Goal: Find specific page/section: Locate a particular part of the current website

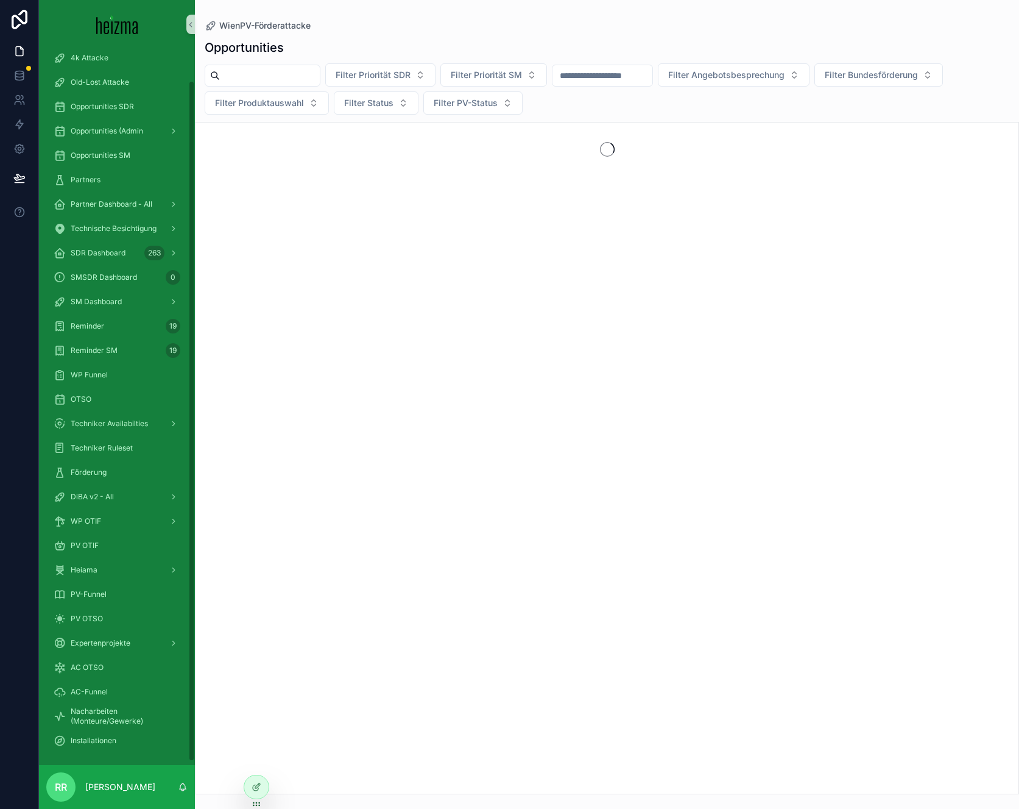
scroll to position [37, 0]
click at [112, 490] on span "DiBA v2 - All" at bounding box center [92, 494] width 43 height 10
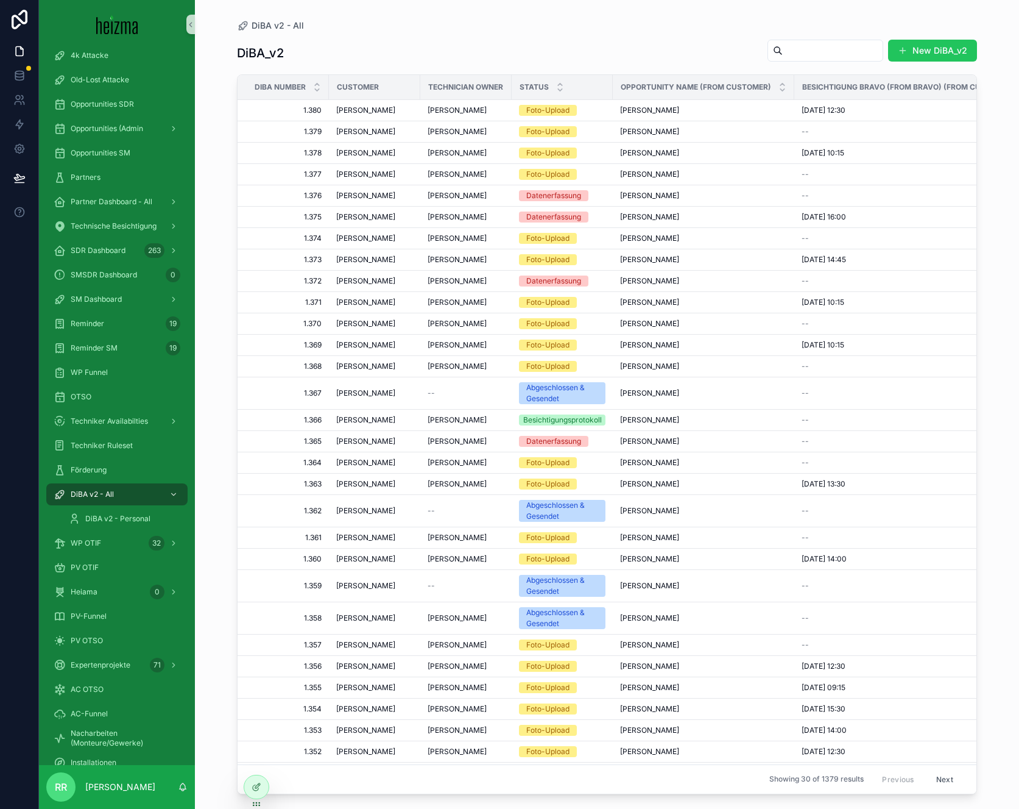
click at [783, 49] on input "scrollable content" at bounding box center [833, 50] width 100 height 17
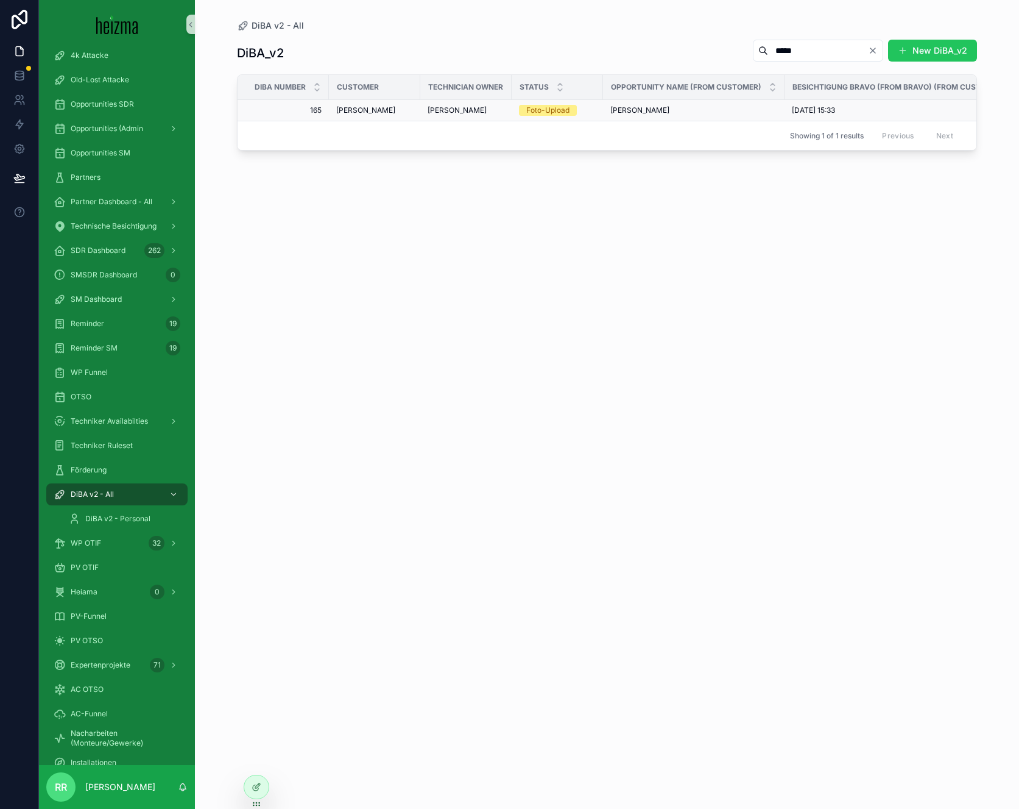
type input "*****"
click at [366, 112] on span "[PERSON_NAME]" at bounding box center [365, 110] width 59 height 10
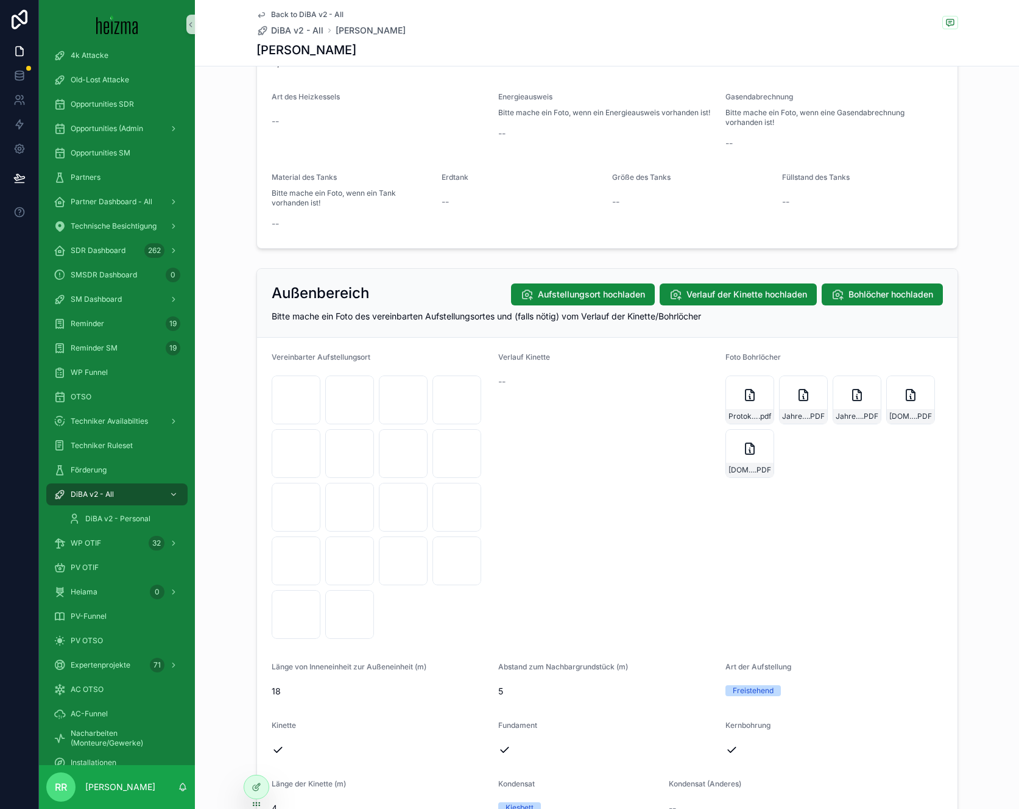
scroll to position [1033, 0]
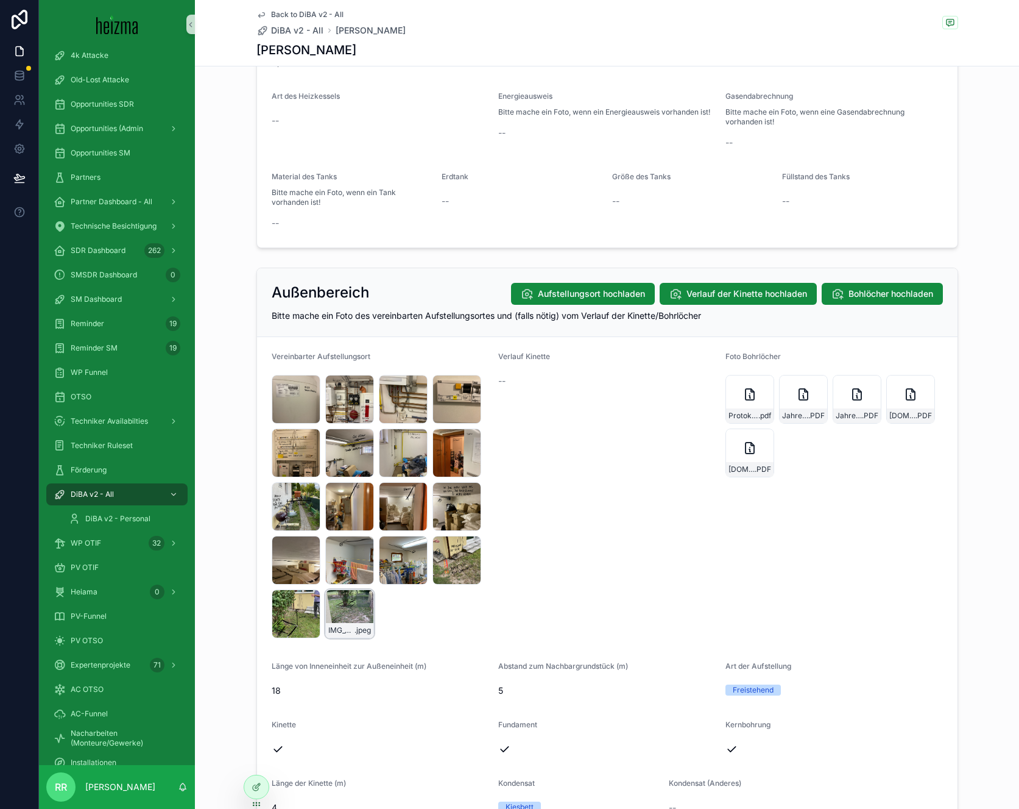
click at [350, 614] on div "IMG_5561 .jpeg" at bounding box center [349, 613] width 49 height 49
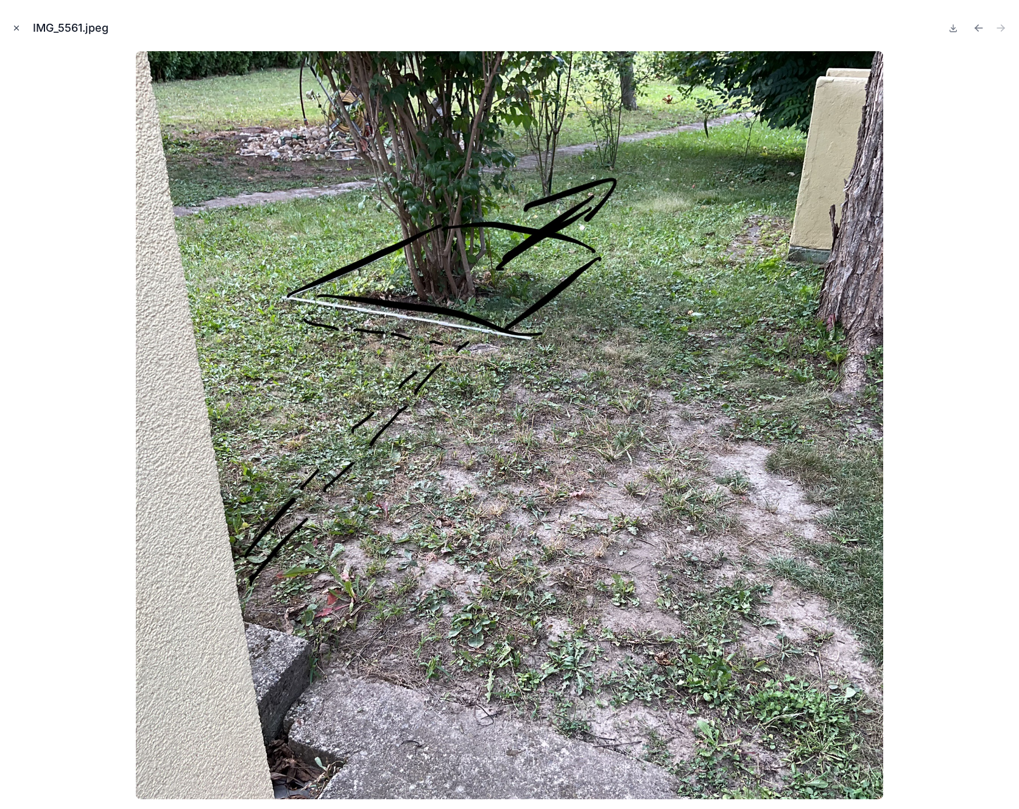
click at [16, 29] on icon "Close modal" at bounding box center [16, 28] width 9 height 9
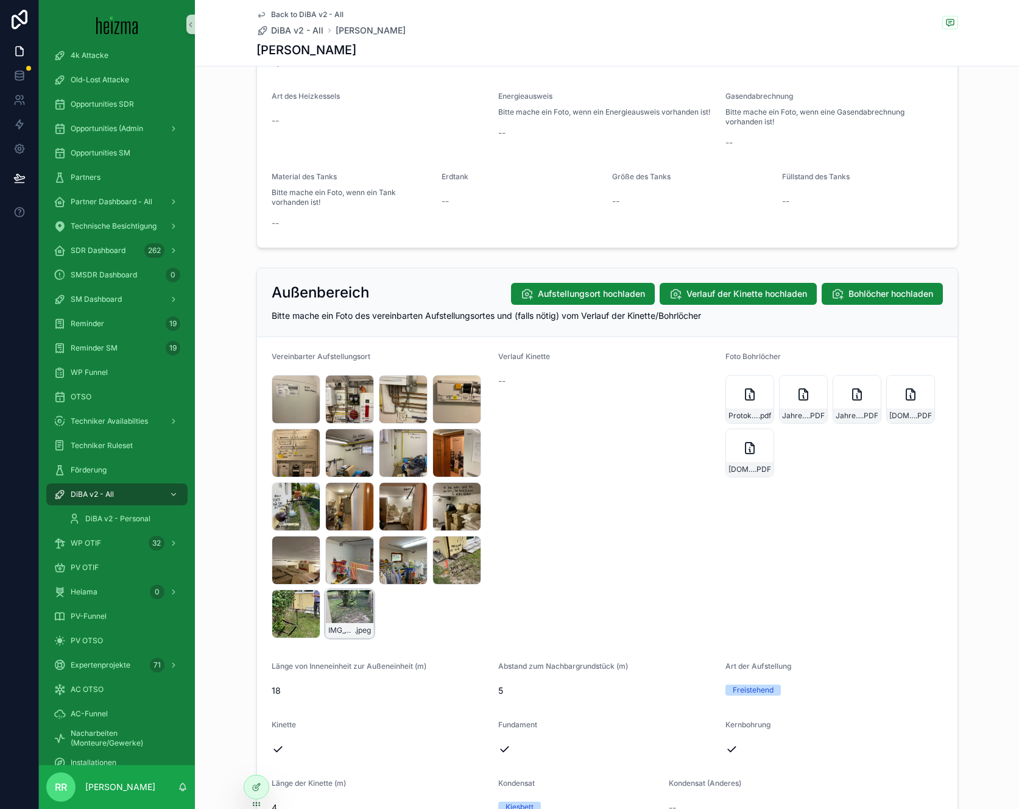
click at [355, 622] on div "IMG_5561 .jpeg" at bounding box center [349, 613] width 49 height 49
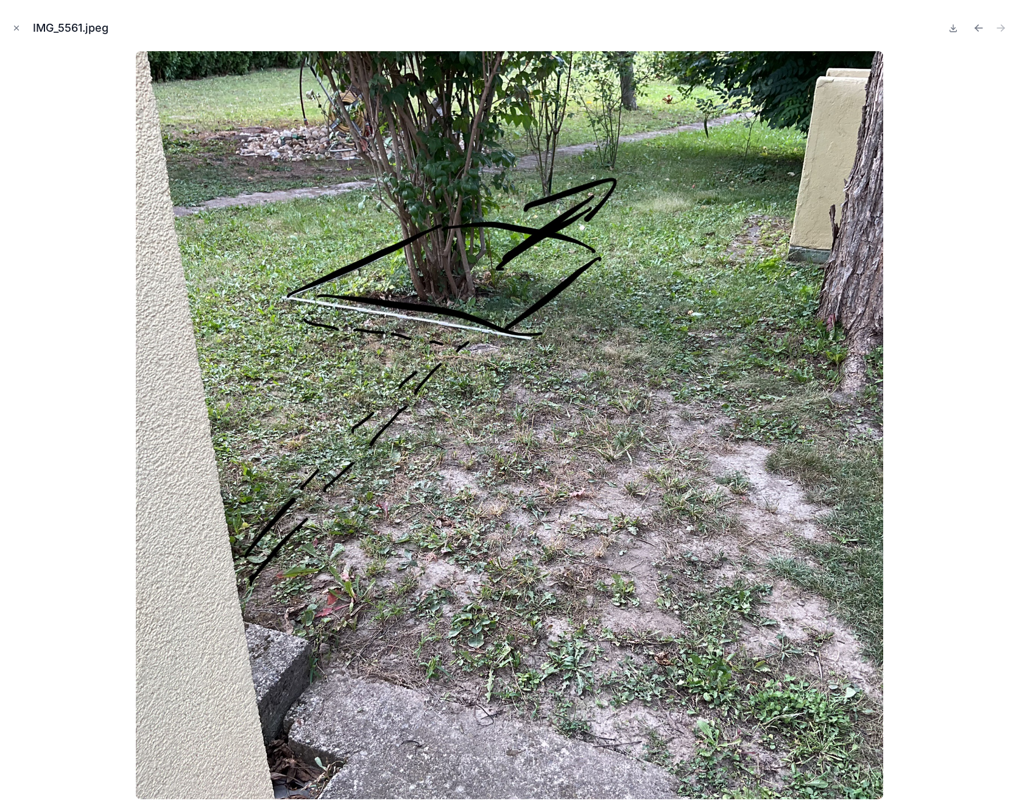
click at [10, 27] on button "Close modal" at bounding box center [16, 27] width 13 height 13
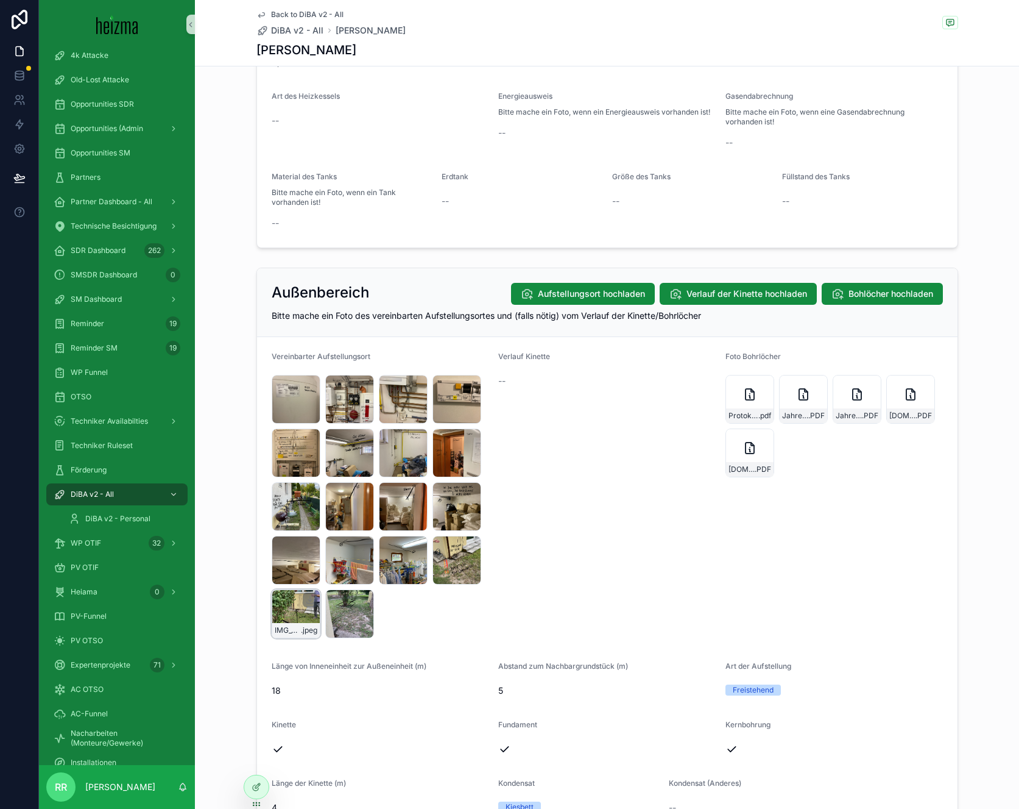
click at [297, 619] on div "IMG_5560 .jpeg" at bounding box center [296, 613] width 49 height 49
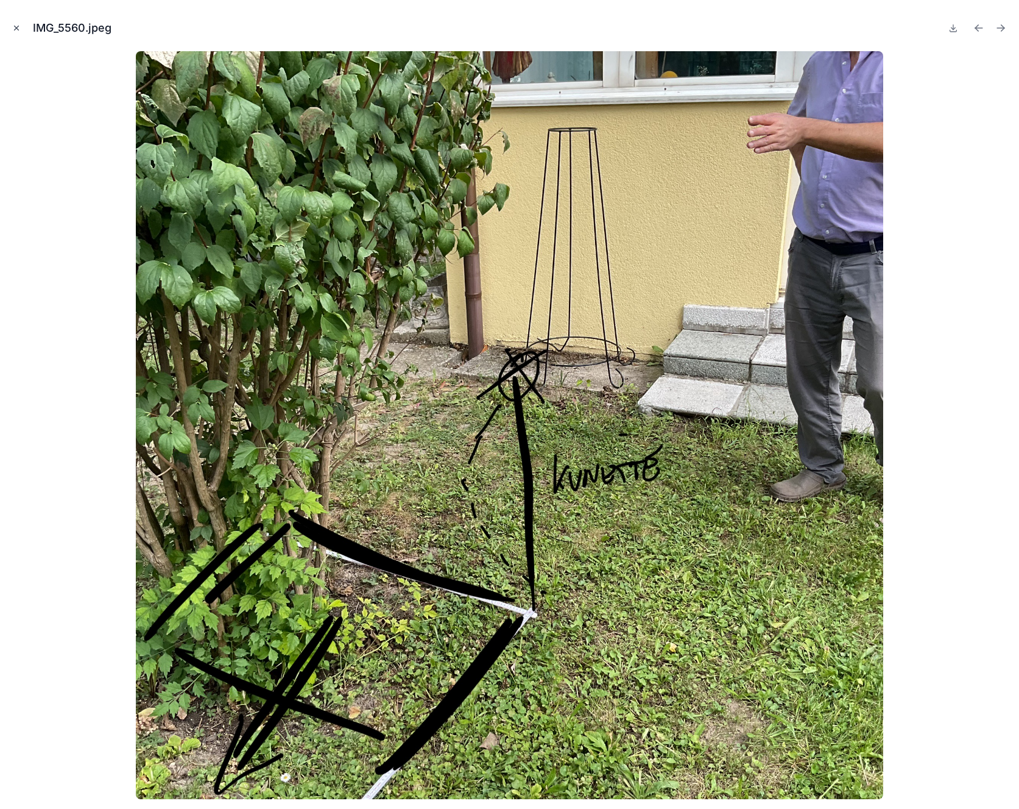
click at [21, 32] on button "Close modal" at bounding box center [16, 27] width 13 height 13
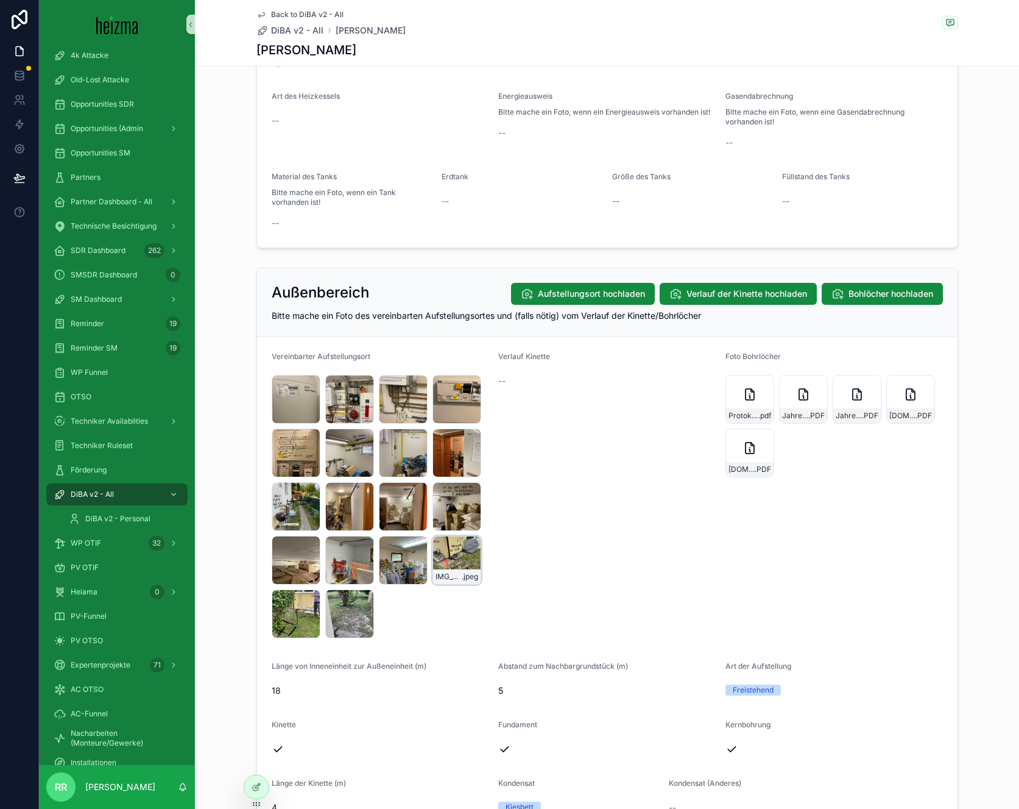
click at [451, 561] on div "IMG_5559 .jpeg" at bounding box center [457, 560] width 49 height 49
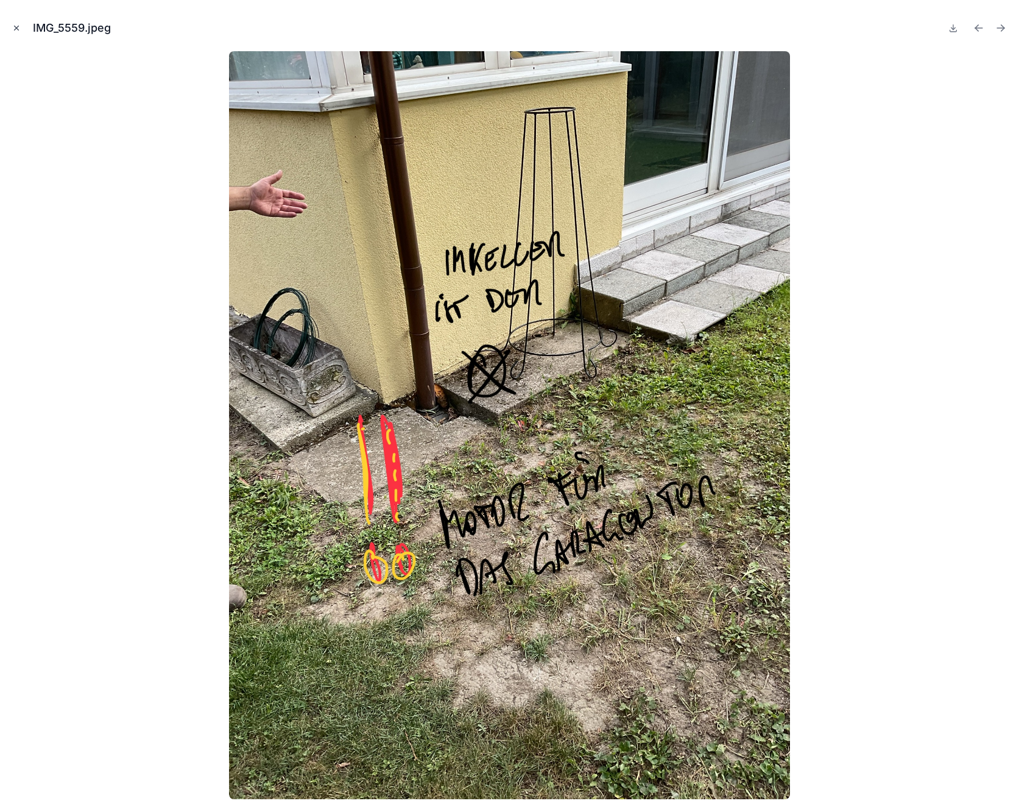
click at [19, 30] on icon "Close modal" at bounding box center [16, 28] width 9 height 9
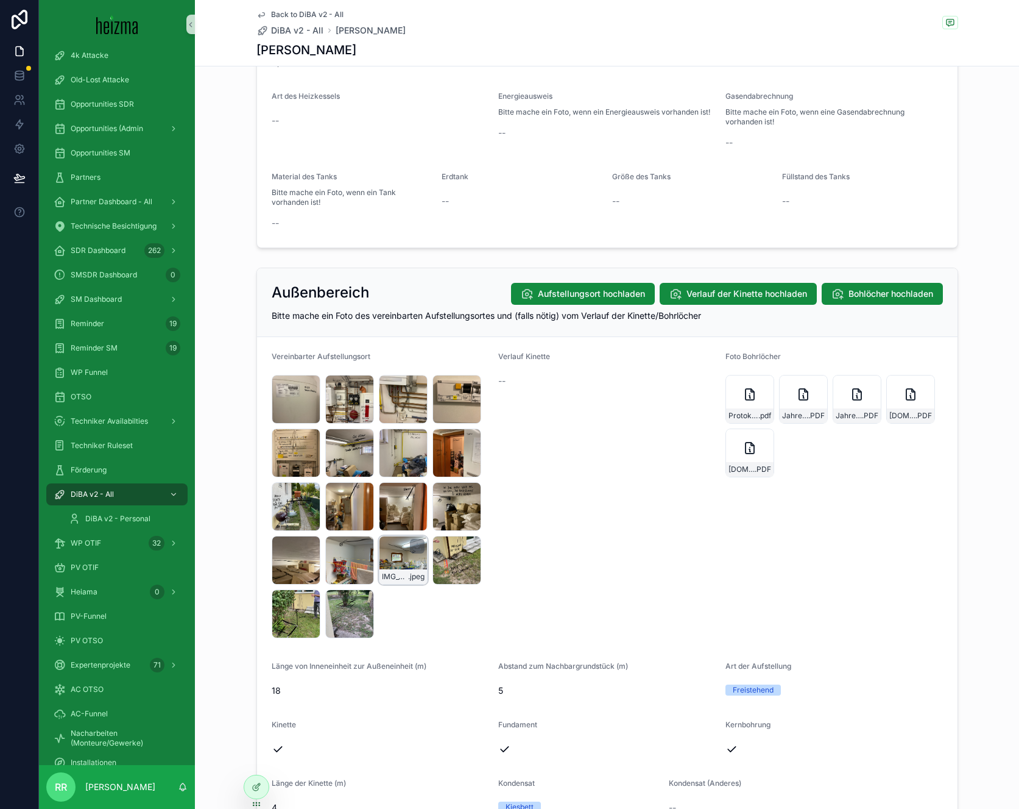
click at [408, 562] on div "IMG_5558 .jpeg" at bounding box center [403, 560] width 49 height 49
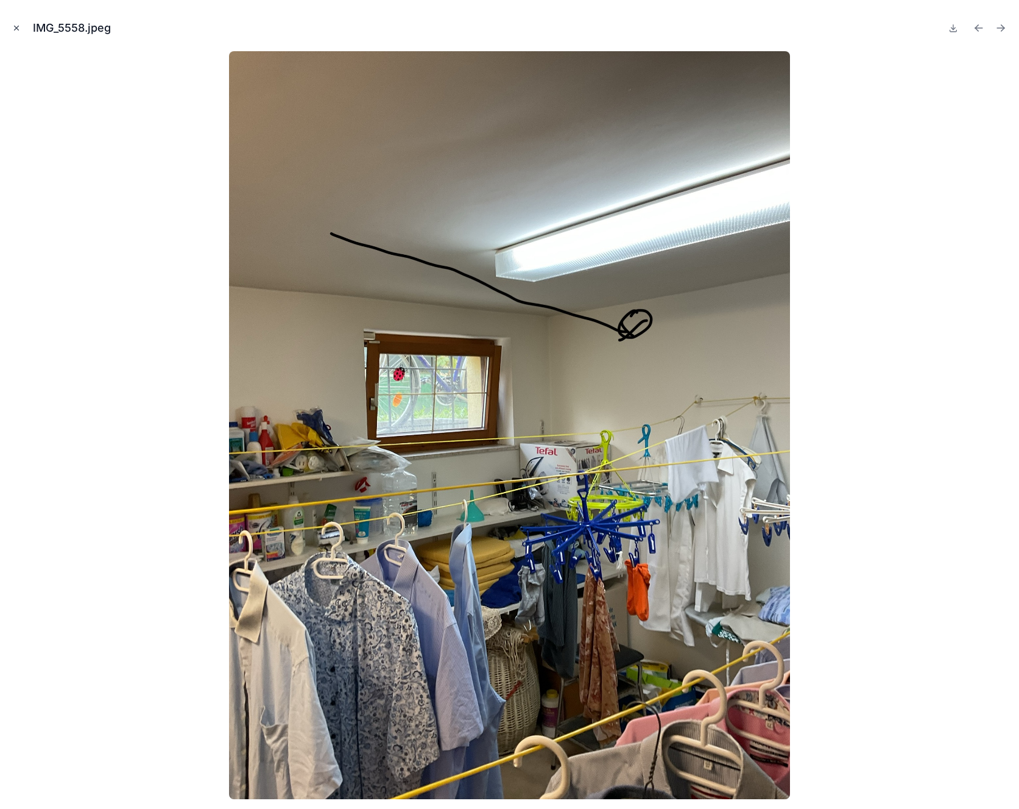
click at [20, 30] on icon "Close modal" at bounding box center [16, 28] width 9 height 9
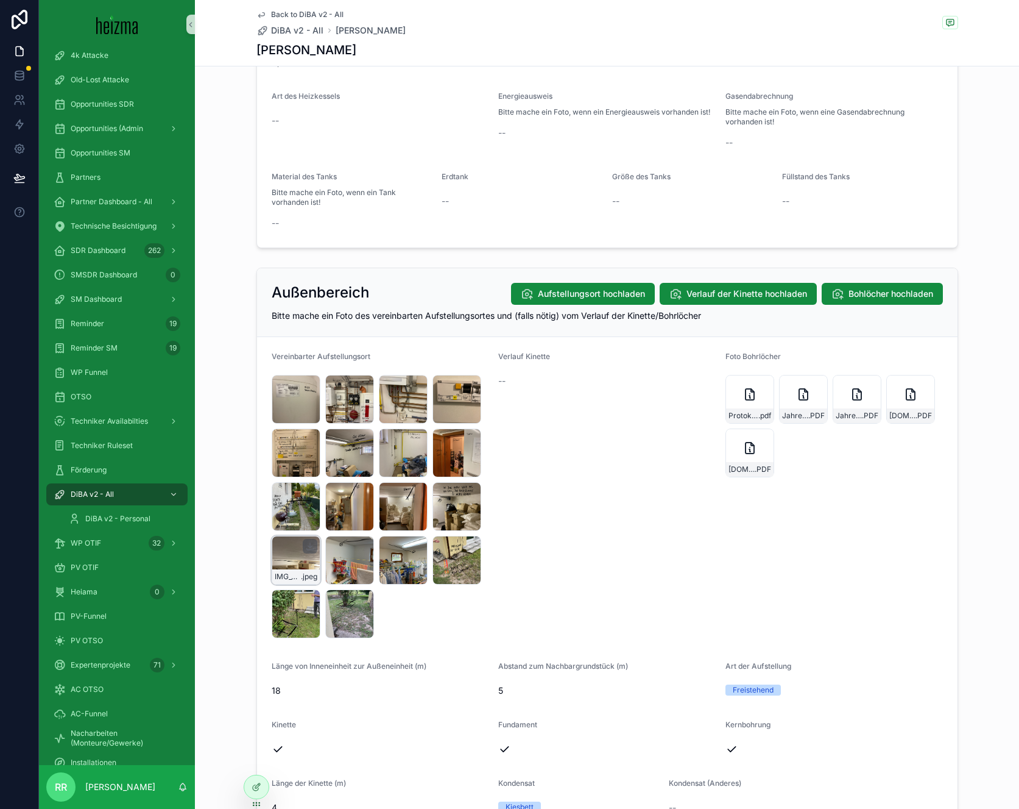
click at [305, 566] on div "IMG_5556 .jpeg" at bounding box center [296, 560] width 49 height 49
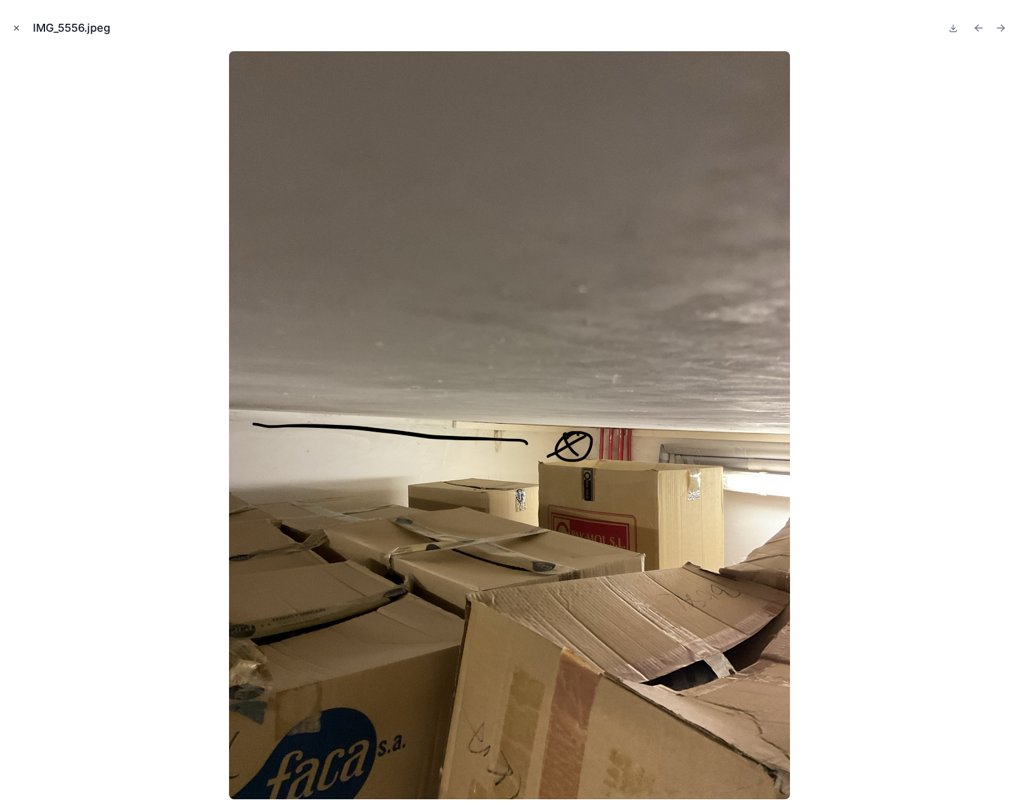
click at [20, 31] on icon "Close modal" at bounding box center [16, 28] width 9 height 9
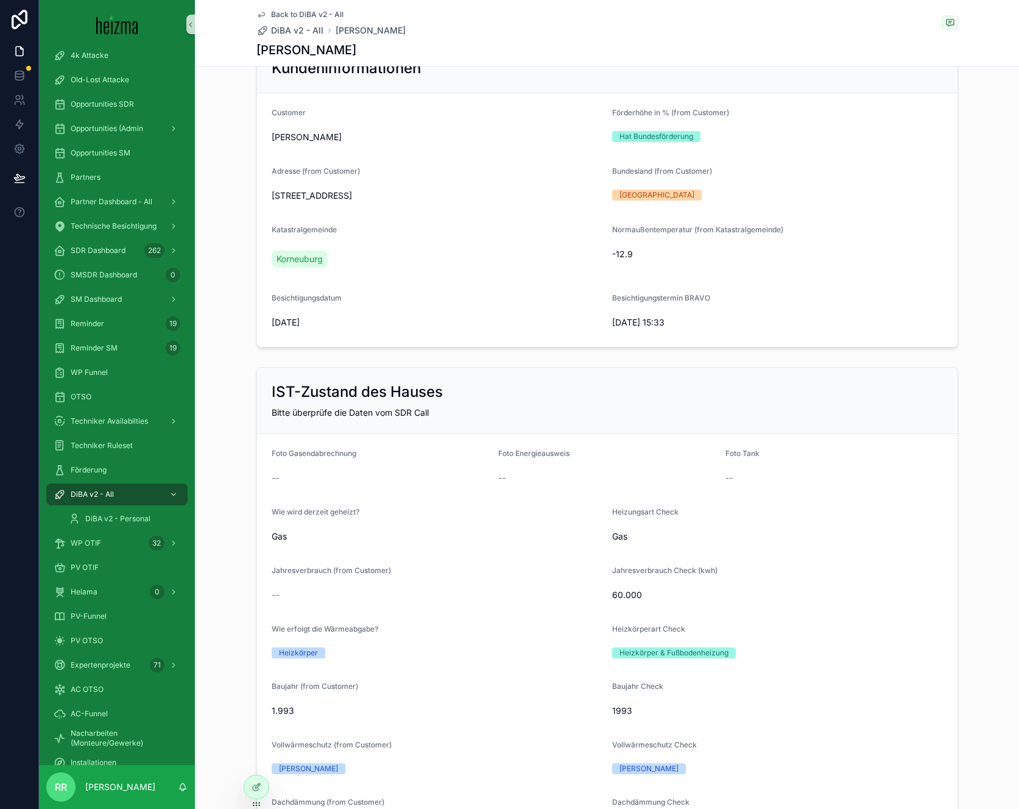
scroll to position [87, 0]
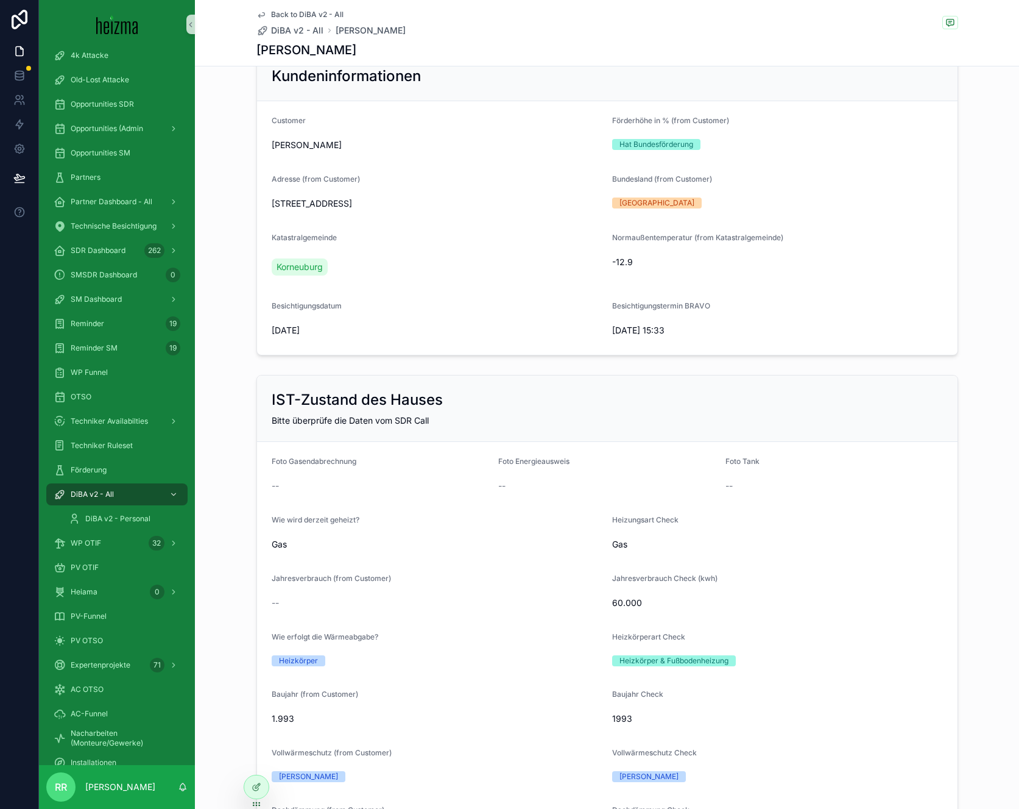
drag, startPoint x: 267, startPoint y: 205, endPoint x: 481, endPoint y: 200, distance: 214.0
click at [481, 200] on span "[STREET_ADDRESS]" at bounding box center [437, 203] width 331 height 12
copy span "[STREET_ADDRESS]"
